Goal: Information Seeking & Learning: Learn about a topic

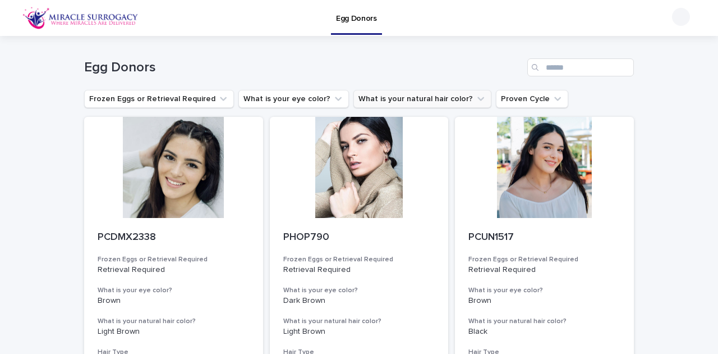
click at [475, 102] on icon "What is your natural hair color?" at bounding box center [480, 98] width 11 height 11
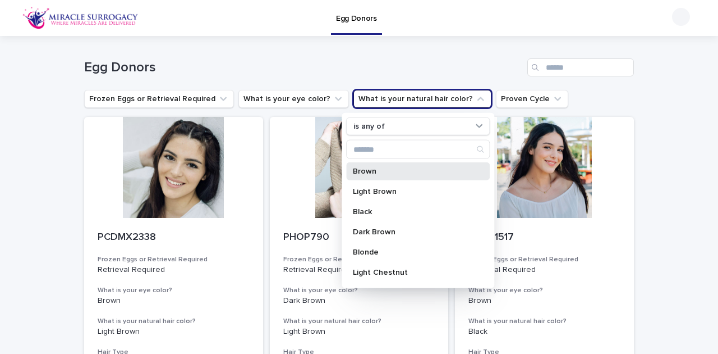
click at [388, 176] on div "Brown" at bounding box center [418, 171] width 144 height 18
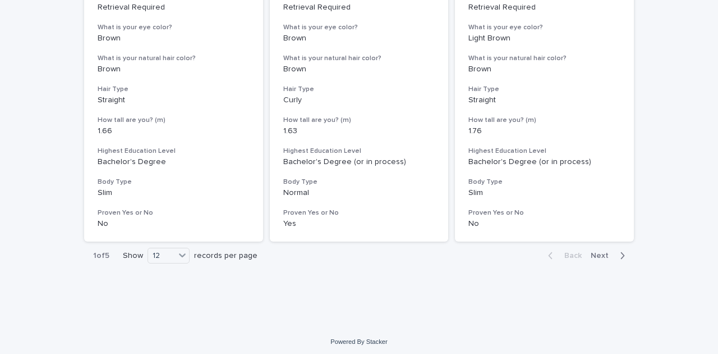
scroll to position [1470, 0]
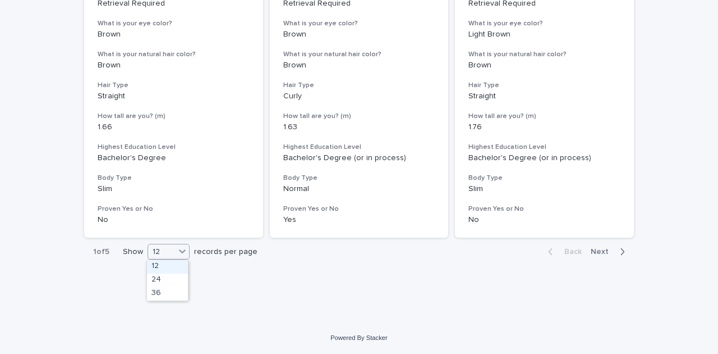
click at [172, 251] on div "12" at bounding box center [161, 252] width 27 height 12
click at [168, 291] on div "36" at bounding box center [167, 293] width 41 height 13
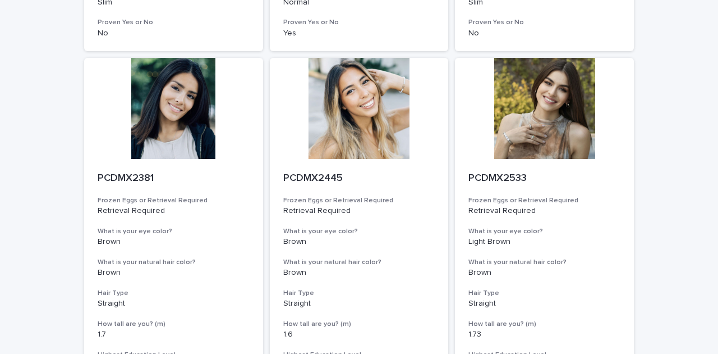
scroll to position [1658, 0]
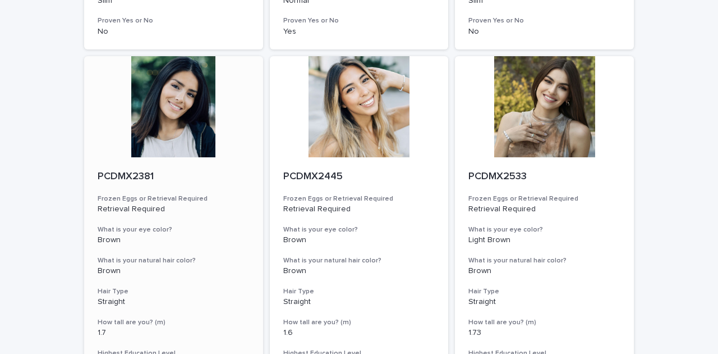
click at [173, 129] on div at bounding box center [173, 106] width 179 height 101
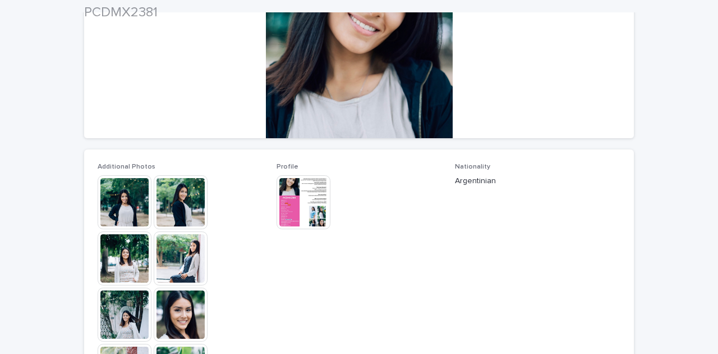
scroll to position [224, 0]
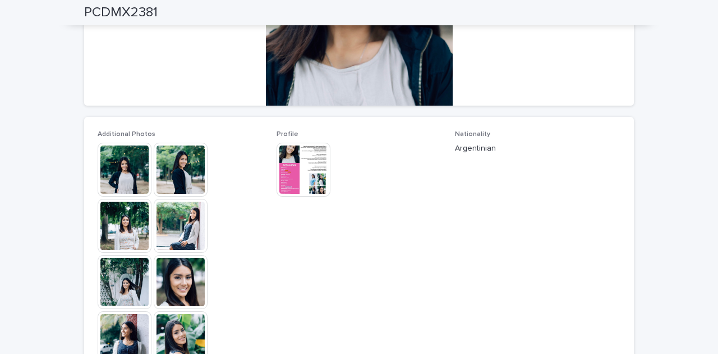
click at [112, 183] on img at bounding box center [125, 170] width 54 height 54
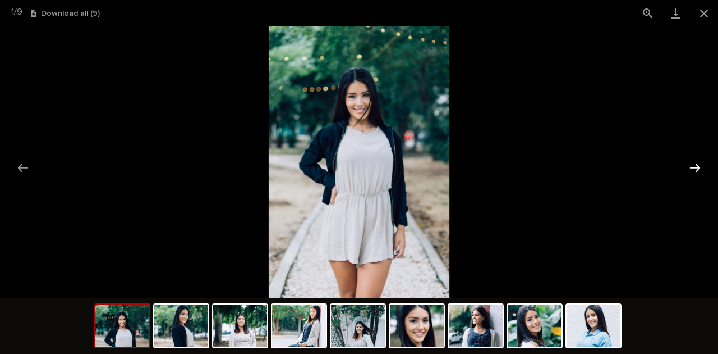
click at [691, 163] on button "Next slide" at bounding box center [696, 168] width 24 height 22
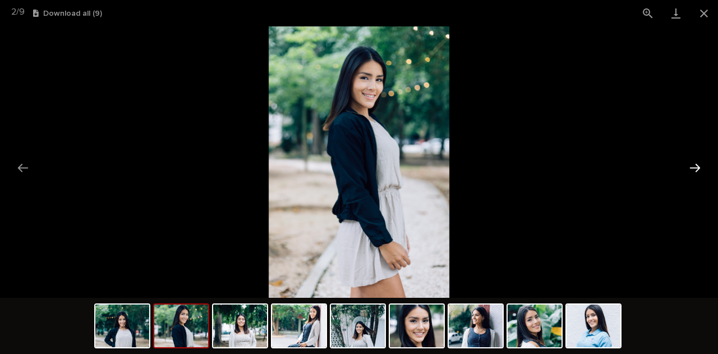
click at [691, 163] on button "Next slide" at bounding box center [696, 168] width 24 height 22
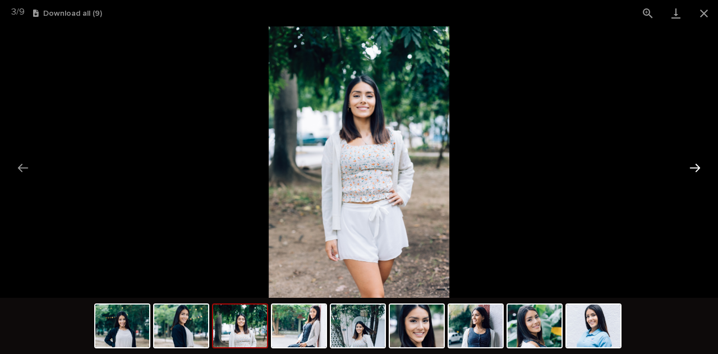
click at [691, 163] on button "Next slide" at bounding box center [696, 168] width 24 height 22
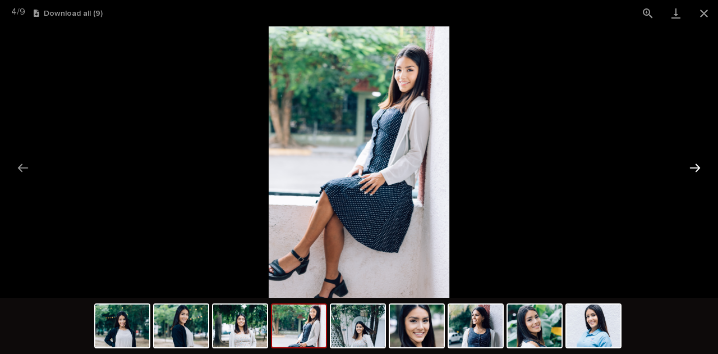
click at [691, 163] on button "Next slide" at bounding box center [696, 168] width 24 height 22
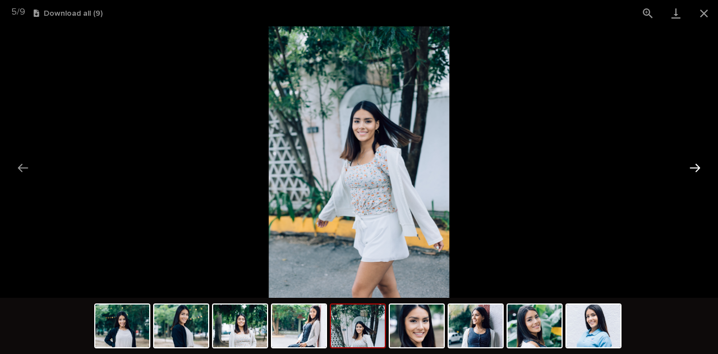
click at [691, 163] on button "Next slide" at bounding box center [696, 168] width 24 height 22
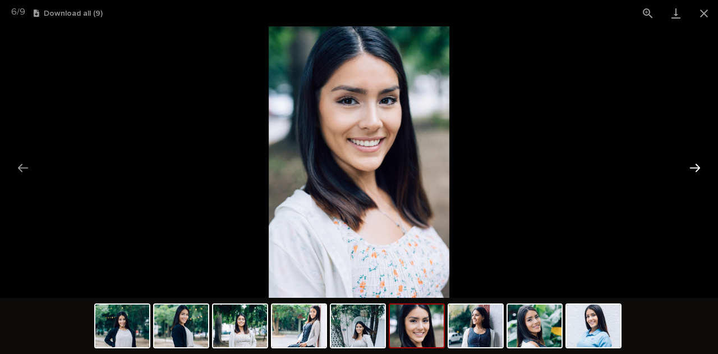
click at [695, 163] on button "Next slide" at bounding box center [696, 168] width 24 height 22
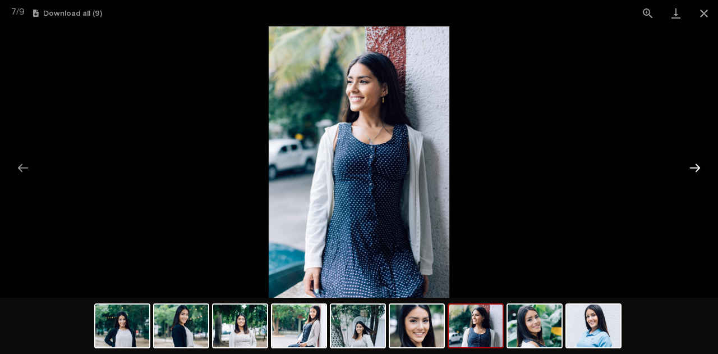
click at [695, 163] on button "Next slide" at bounding box center [696, 168] width 24 height 22
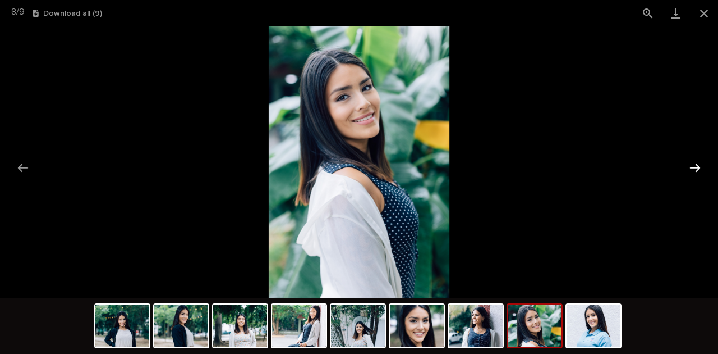
click at [695, 163] on button "Next slide" at bounding box center [696, 168] width 24 height 22
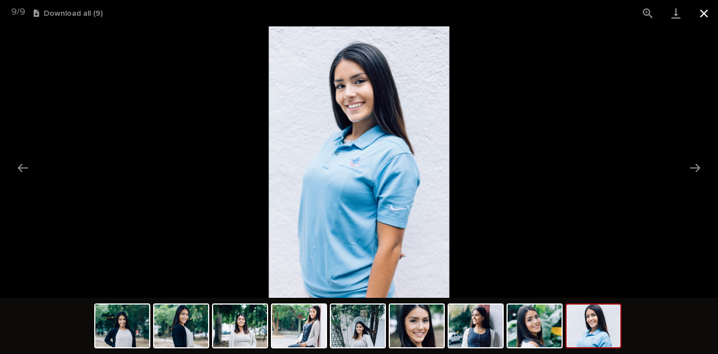
click at [703, 11] on button "Close gallery" at bounding box center [704, 13] width 28 height 26
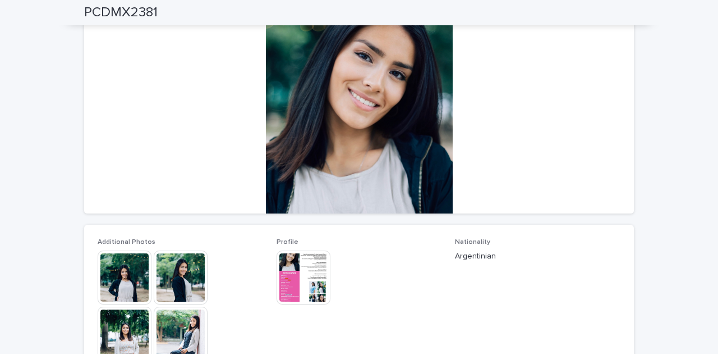
scroll to position [0, 0]
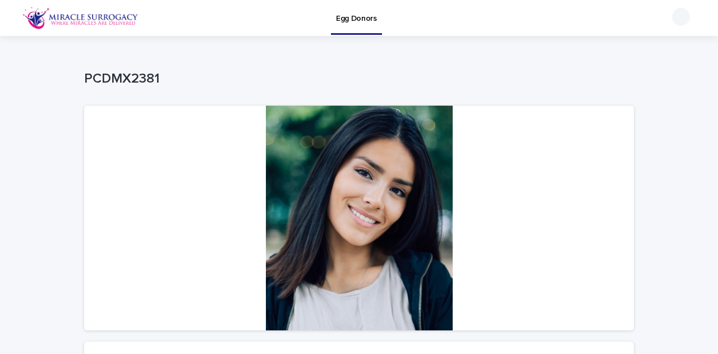
click at [36, 19] on img at bounding box center [80, 18] width 116 height 22
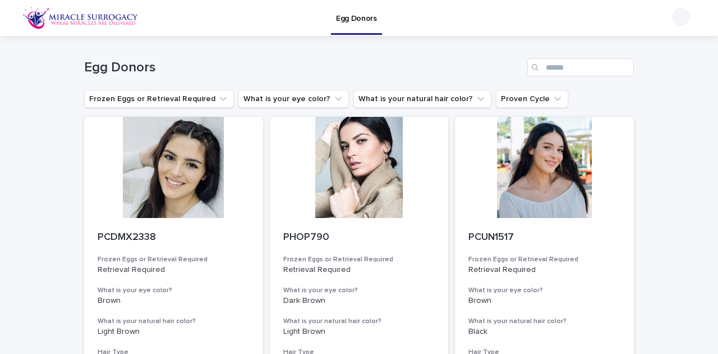
click at [33, 19] on img at bounding box center [80, 18] width 116 height 22
